Goal: Transaction & Acquisition: Purchase product/service

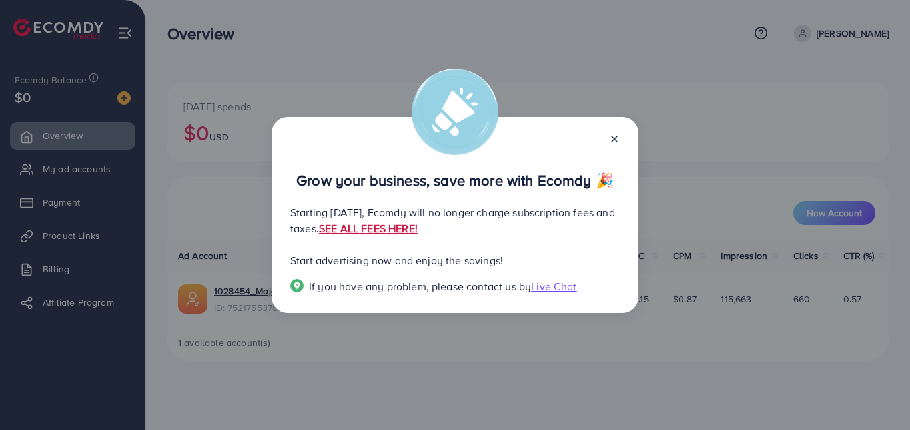
click at [418, 227] on link "SEE ALL FEES HERE!" at bounding box center [368, 228] width 99 height 15
click at [615, 140] on line at bounding box center [613, 139] width 5 height 5
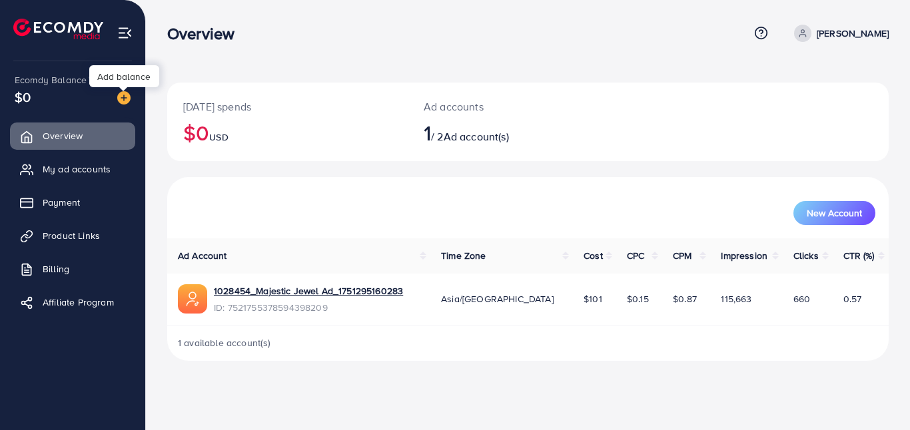
click at [121, 94] on img at bounding box center [123, 97] width 13 height 13
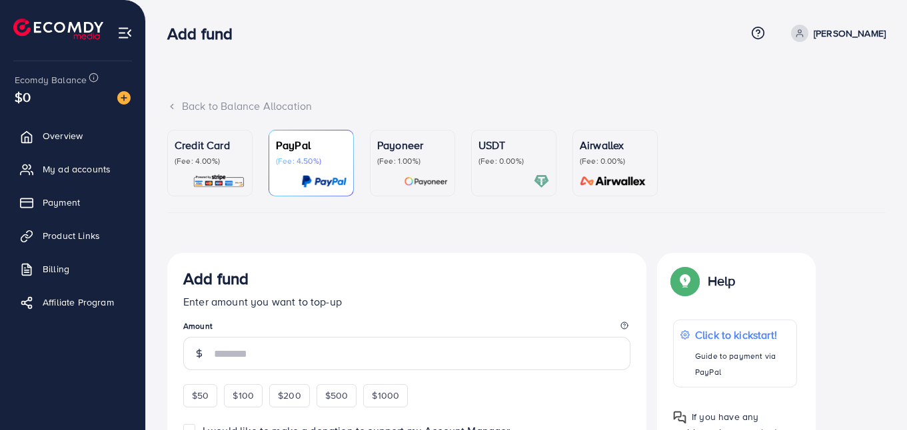
click at [222, 179] on img at bounding box center [218, 181] width 53 height 15
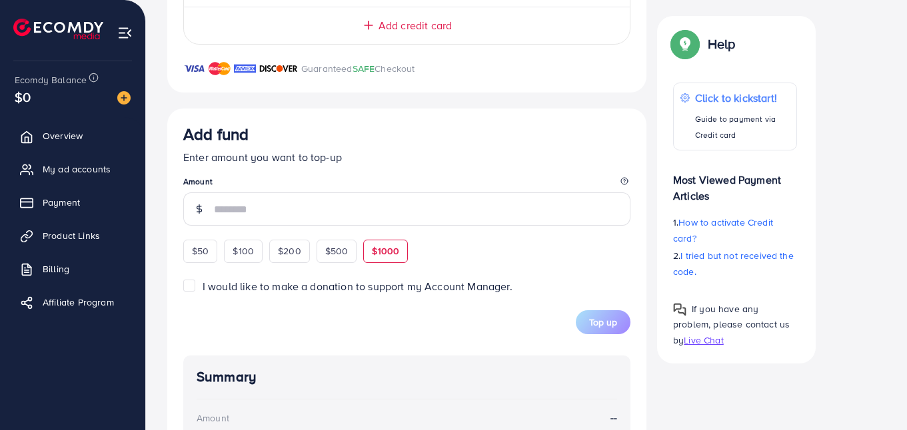
scroll to position [408, 0]
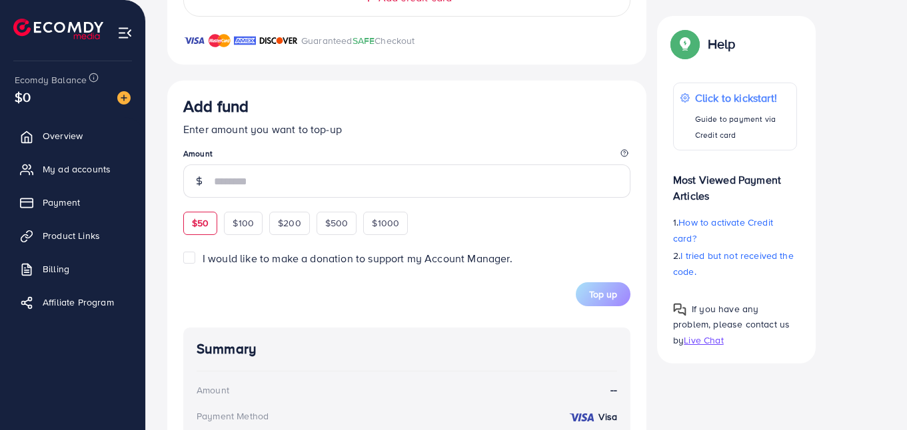
click at [199, 223] on span "$50" at bounding box center [200, 222] width 17 height 13
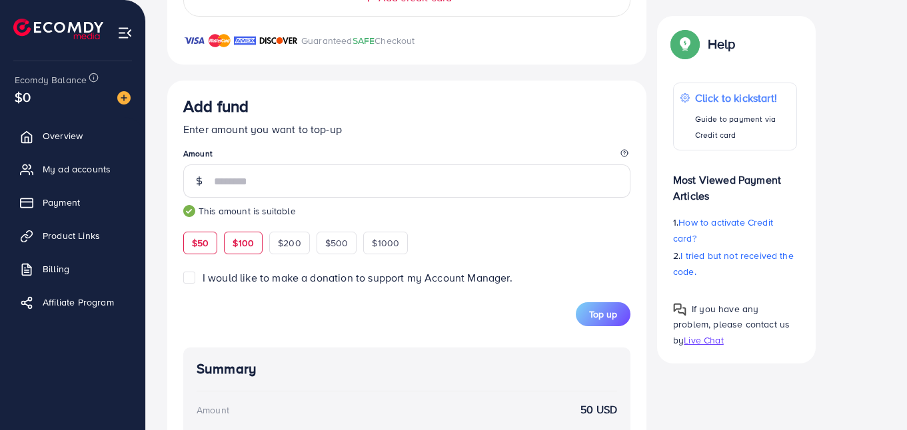
click at [253, 232] on div "$100" at bounding box center [243, 243] width 39 height 23
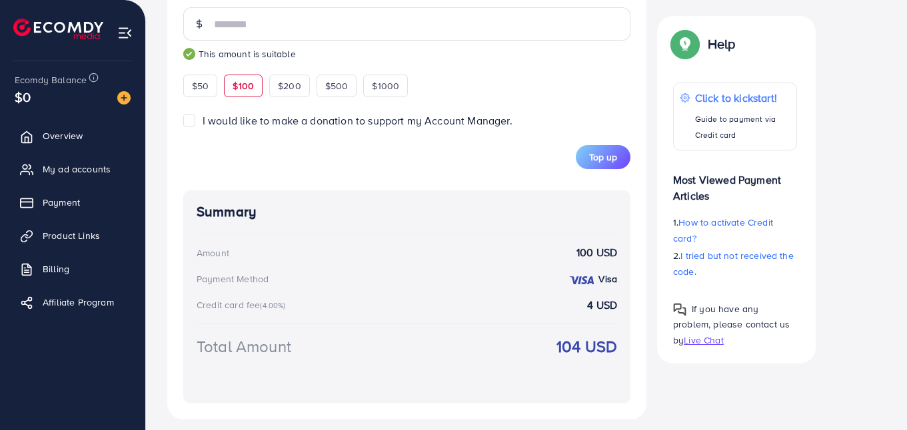
scroll to position [531, 0]
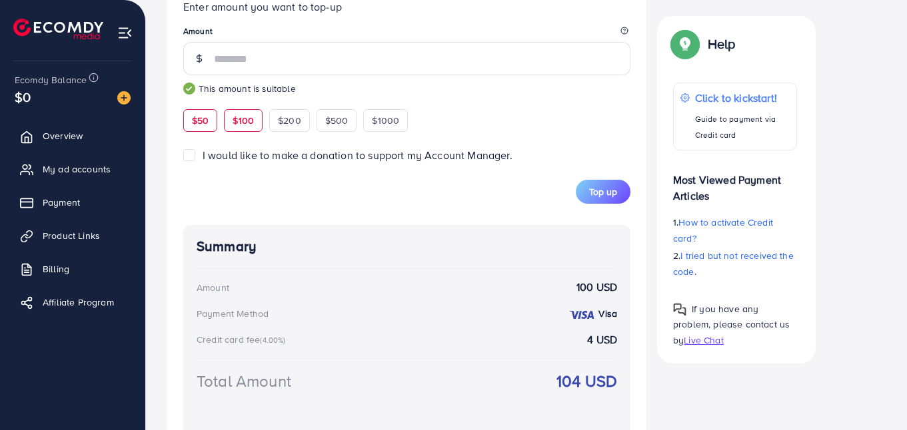
click at [205, 119] on span "$50" at bounding box center [200, 120] width 17 height 13
type input "**"
click at [547, 162] on div "I would like to make a donation to support my Account Manager." at bounding box center [406, 155] width 447 height 15
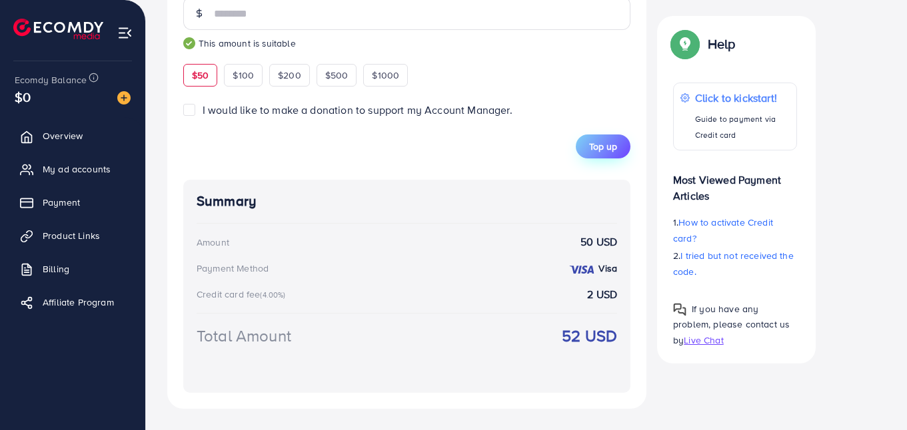
click at [595, 151] on span "Top up" at bounding box center [603, 146] width 28 height 13
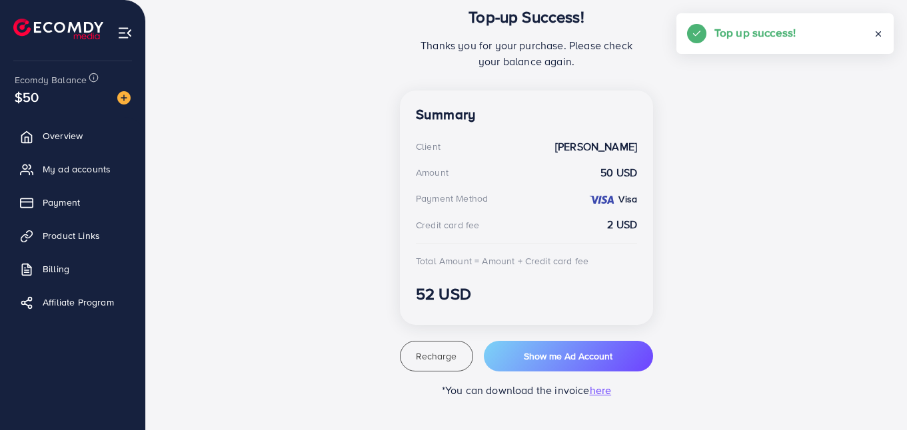
scroll to position [297, 0]
click at [78, 163] on span "My ad accounts" at bounding box center [80, 169] width 68 height 13
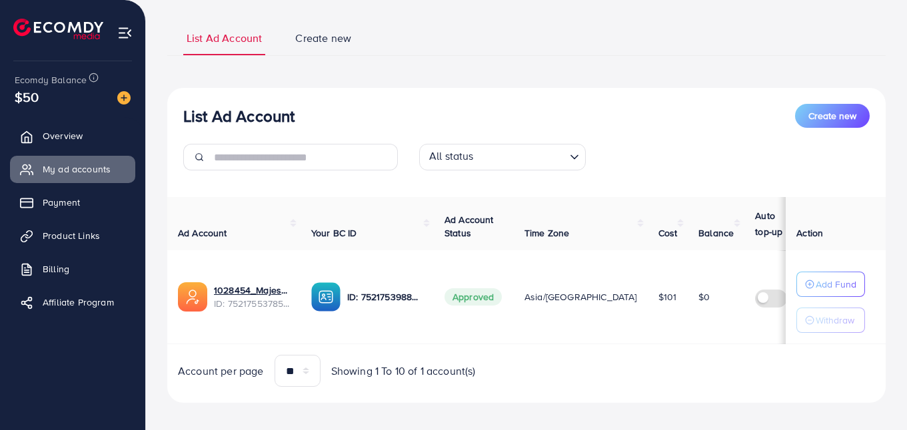
scroll to position [92, 0]
